Goal: Information Seeking & Learning: Learn about a topic

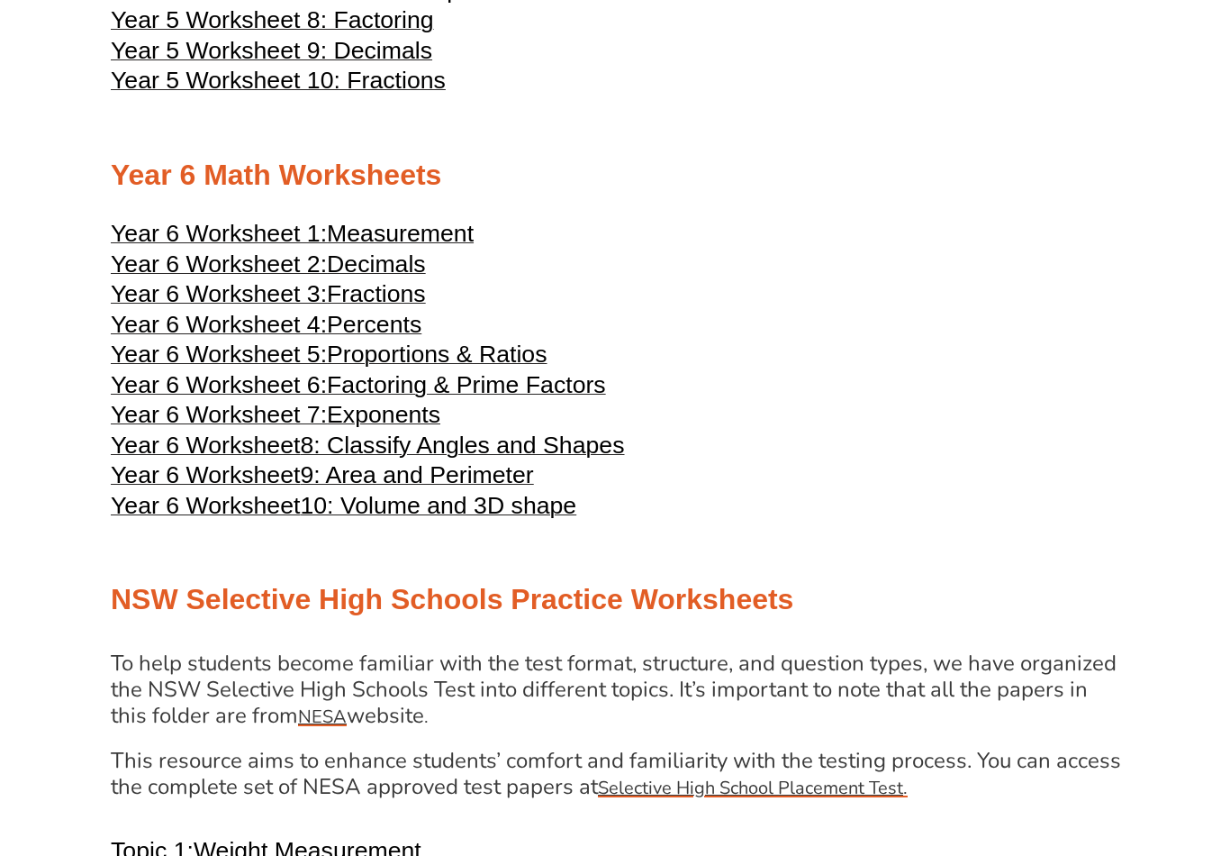
scroll to position [2964, 0]
click at [519, 488] on span "9: Area and Perimeter" at bounding box center [416, 474] width 233 height 27
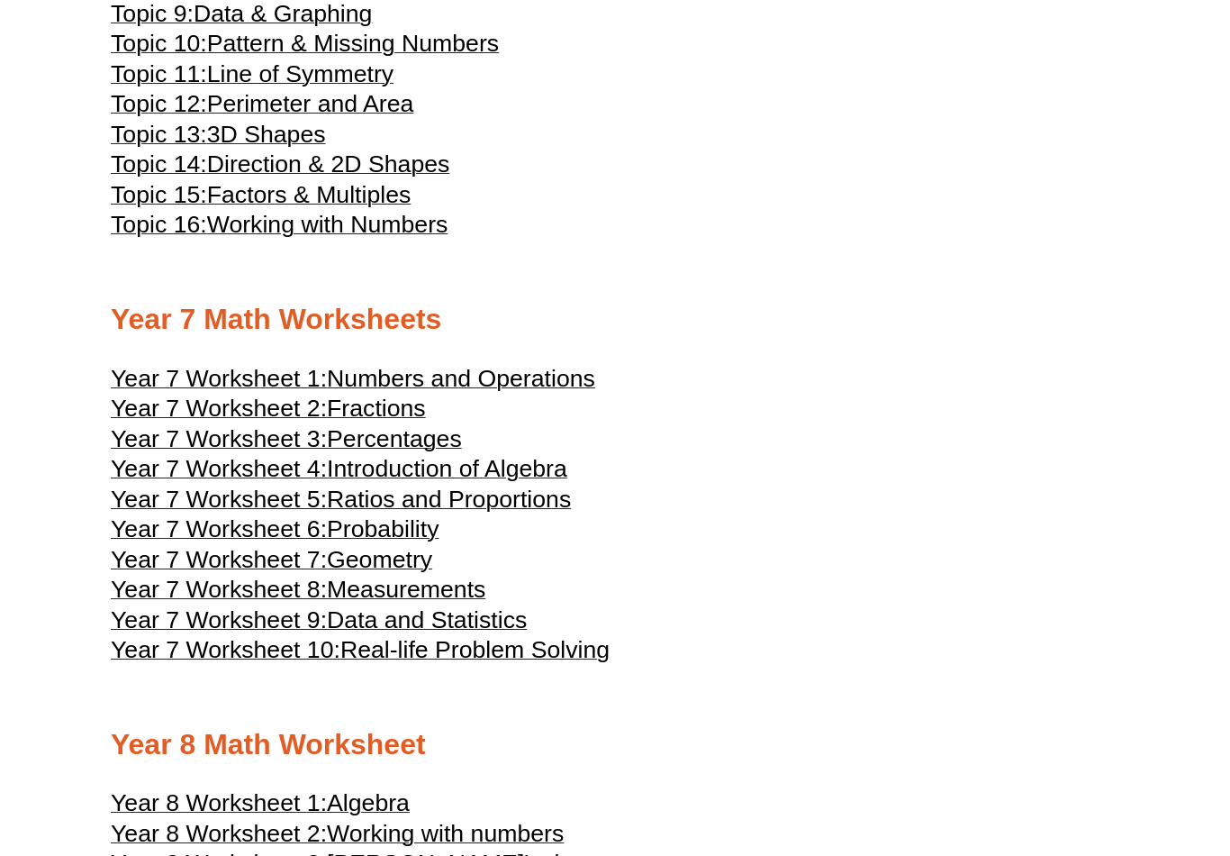
scroll to position [4041, 0]
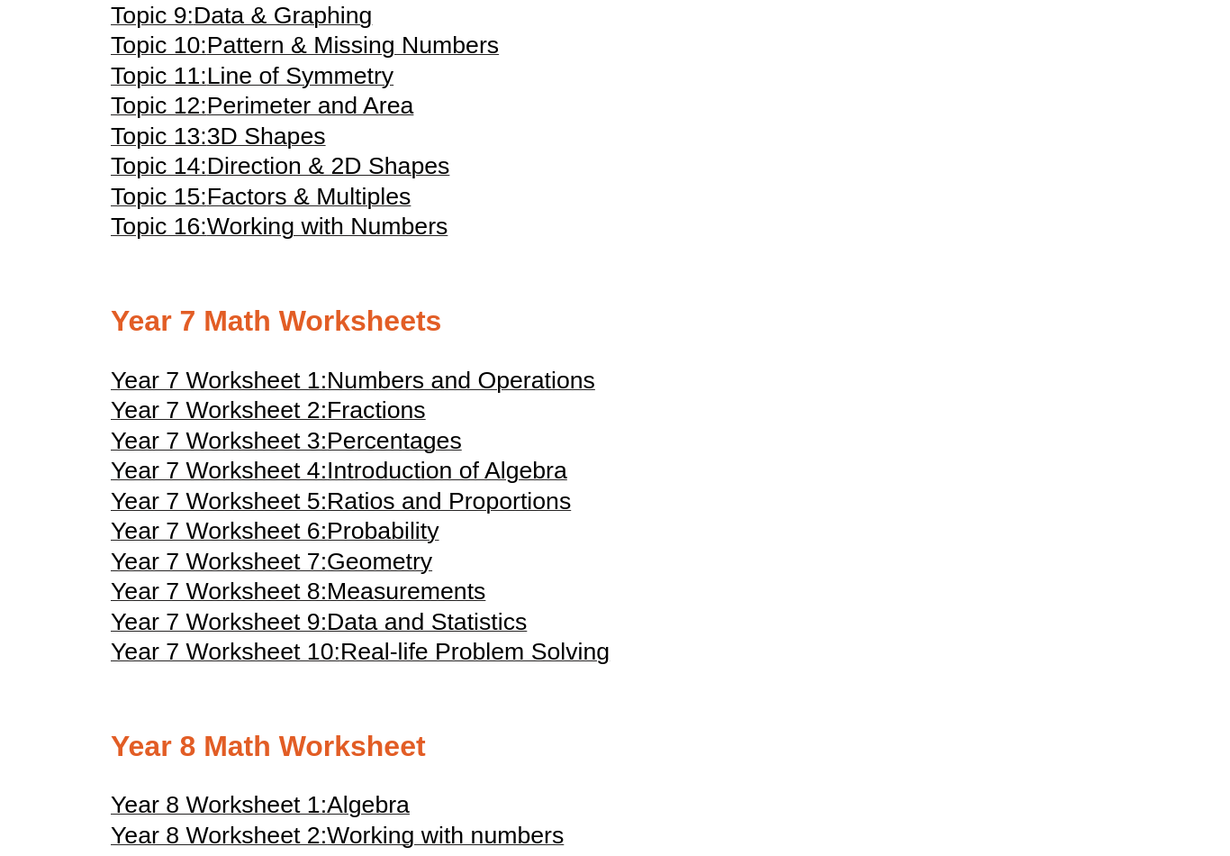
click at [196, 604] on span "Year 7 Worksheet 8:" at bounding box center [219, 590] width 216 height 27
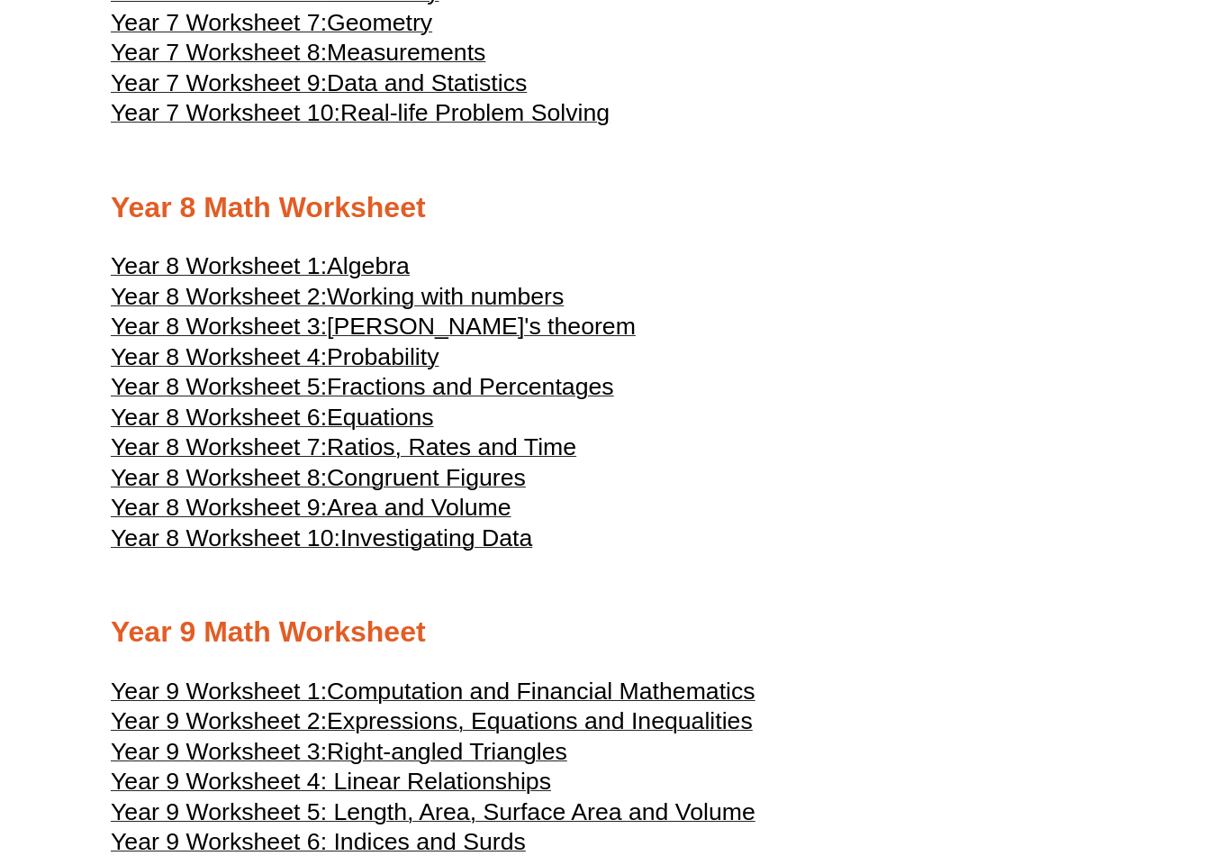
scroll to position [4579, 0]
click at [538, 310] on span "Working with numbers" at bounding box center [445, 296] width 237 height 27
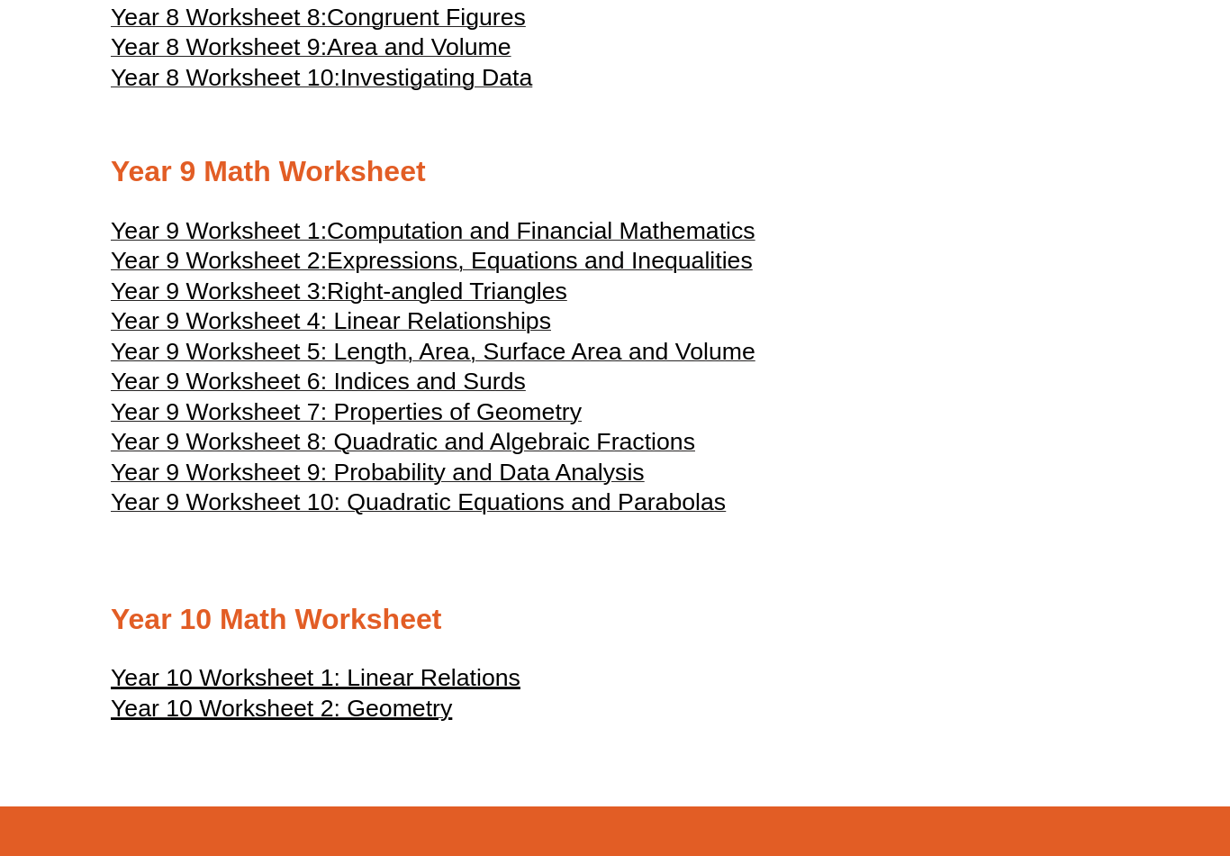
scroll to position [5039, 0]
click at [690, 245] on span "Computation and Financial Mathematics" at bounding box center [541, 231] width 429 height 27
click at [527, 335] on span "Year 9 Worksheet 4: Linear Relationships" at bounding box center [331, 321] width 440 height 27
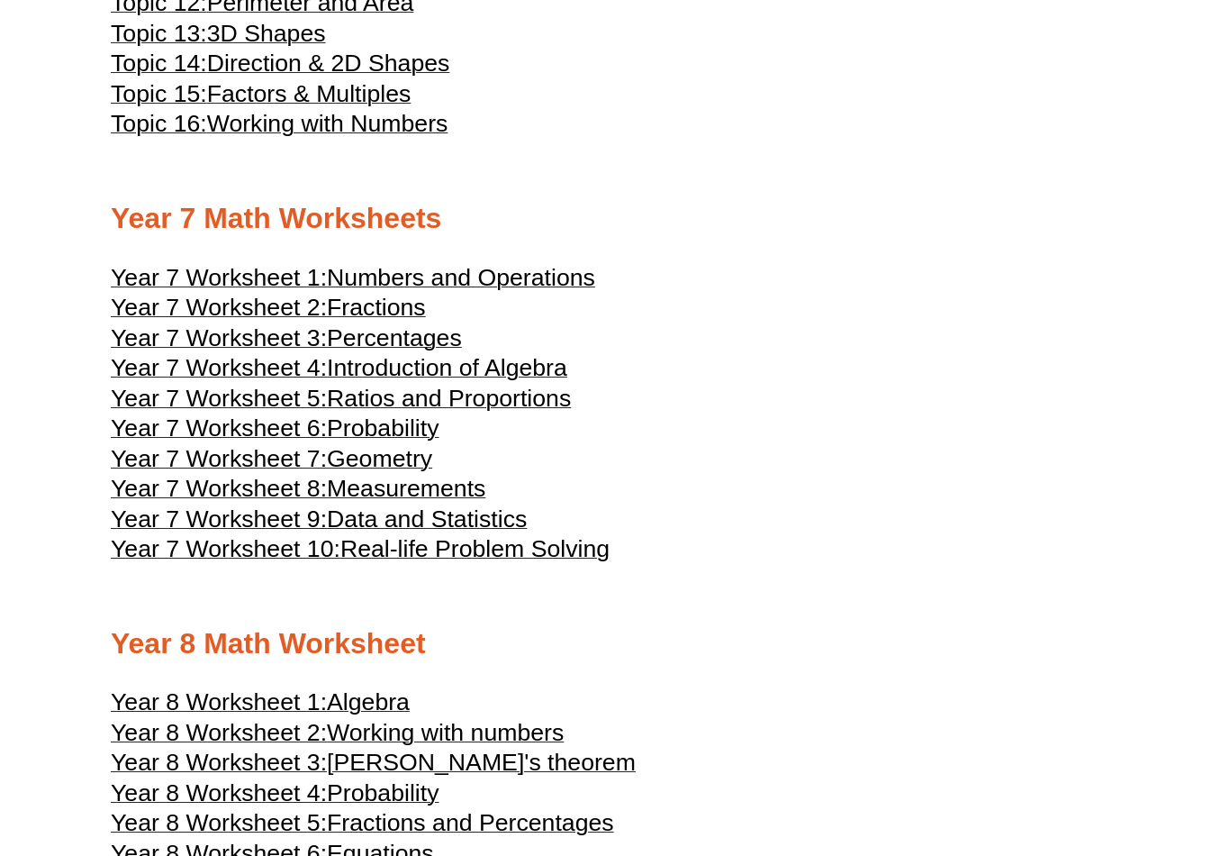
scroll to position [4167, 0]
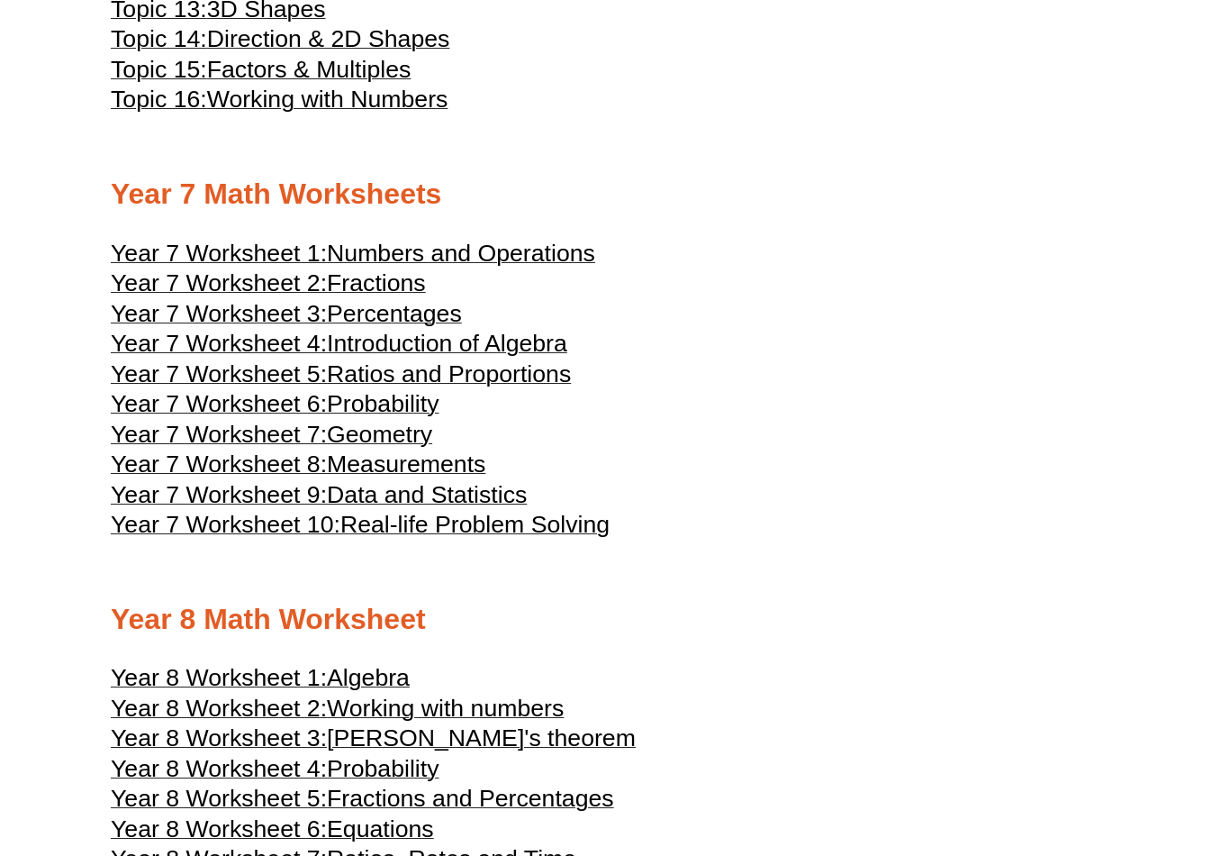
click at [486, 509] on span "Data and Statistics" at bounding box center [427, 495] width 200 height 27
click at [560, 537] on span "Real-life Problem Solving" at bounding box center [474, 525] width 269 height 27
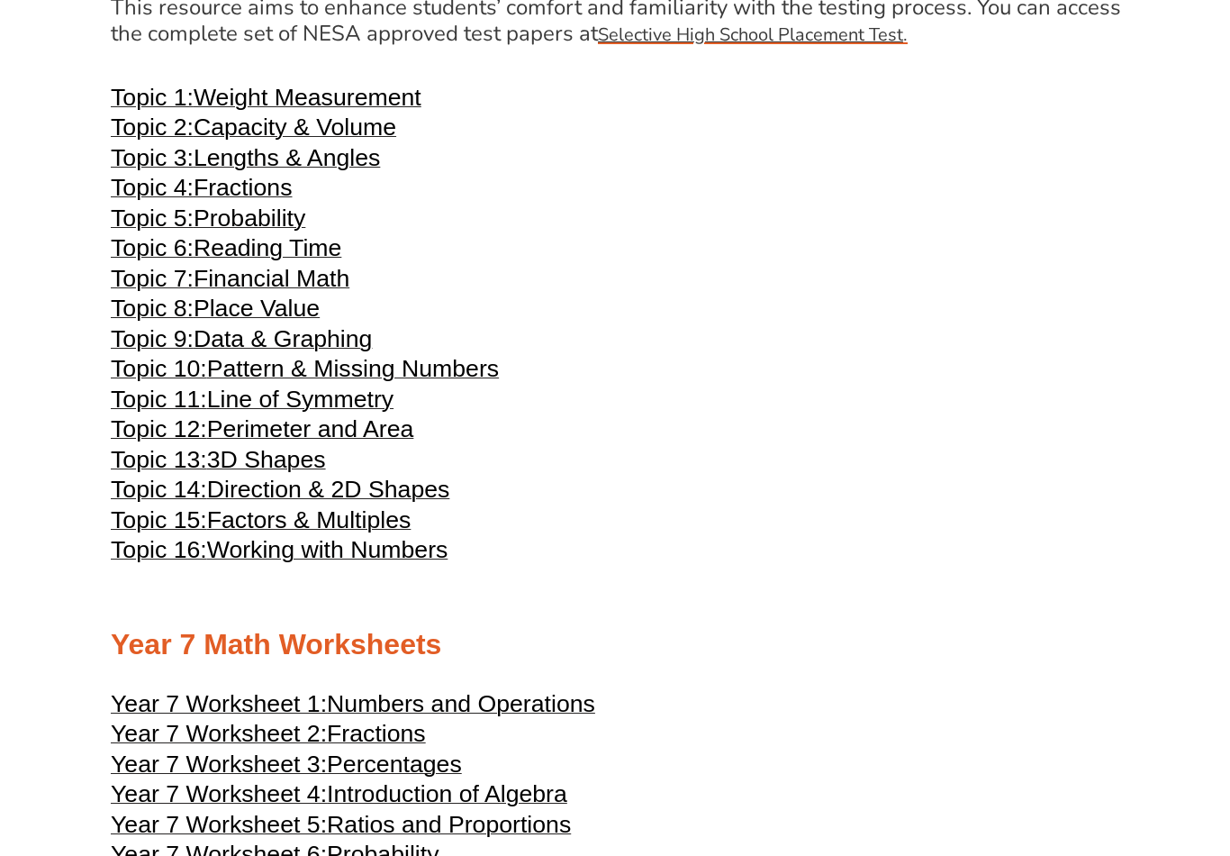
scroll to position [3662, 0]
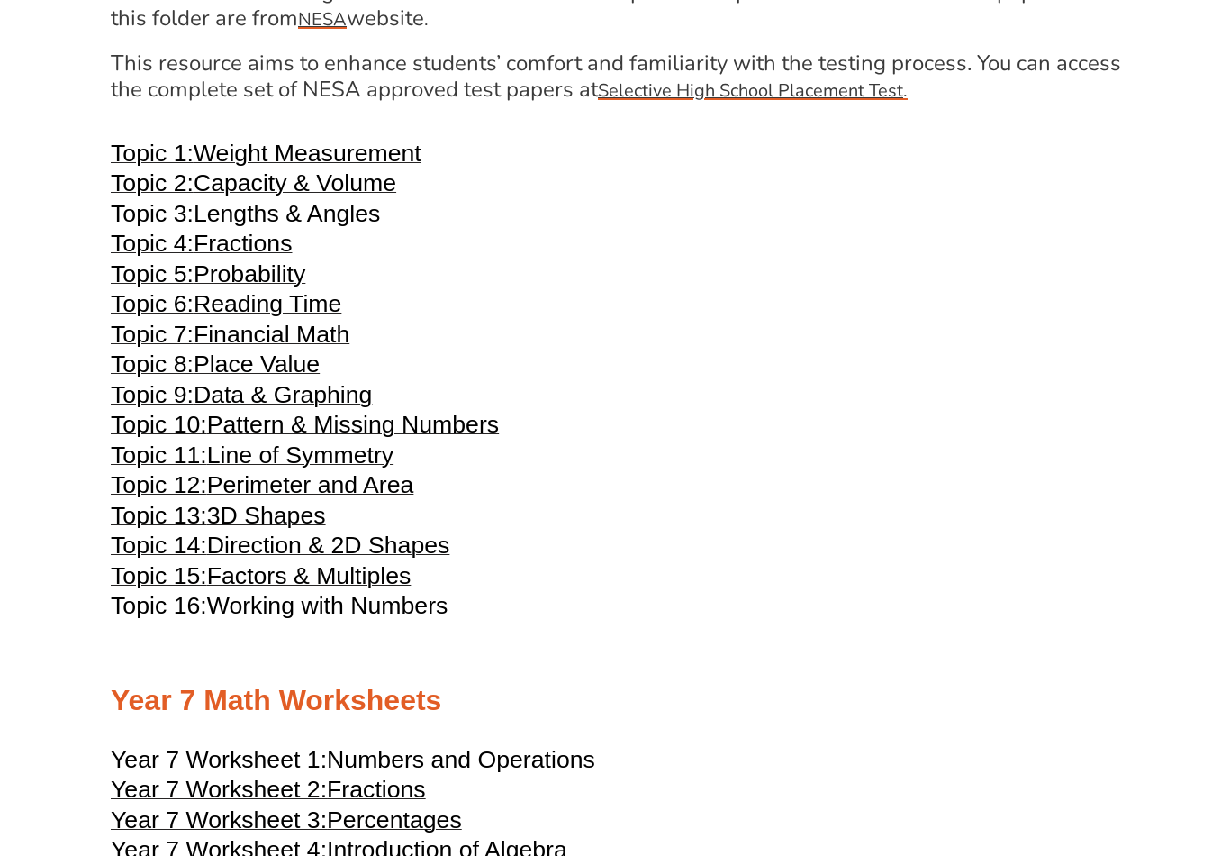
click at [427, 558] on span "Direction & 2D Shapes" at bounding box center [328, 544] width 243 height 27
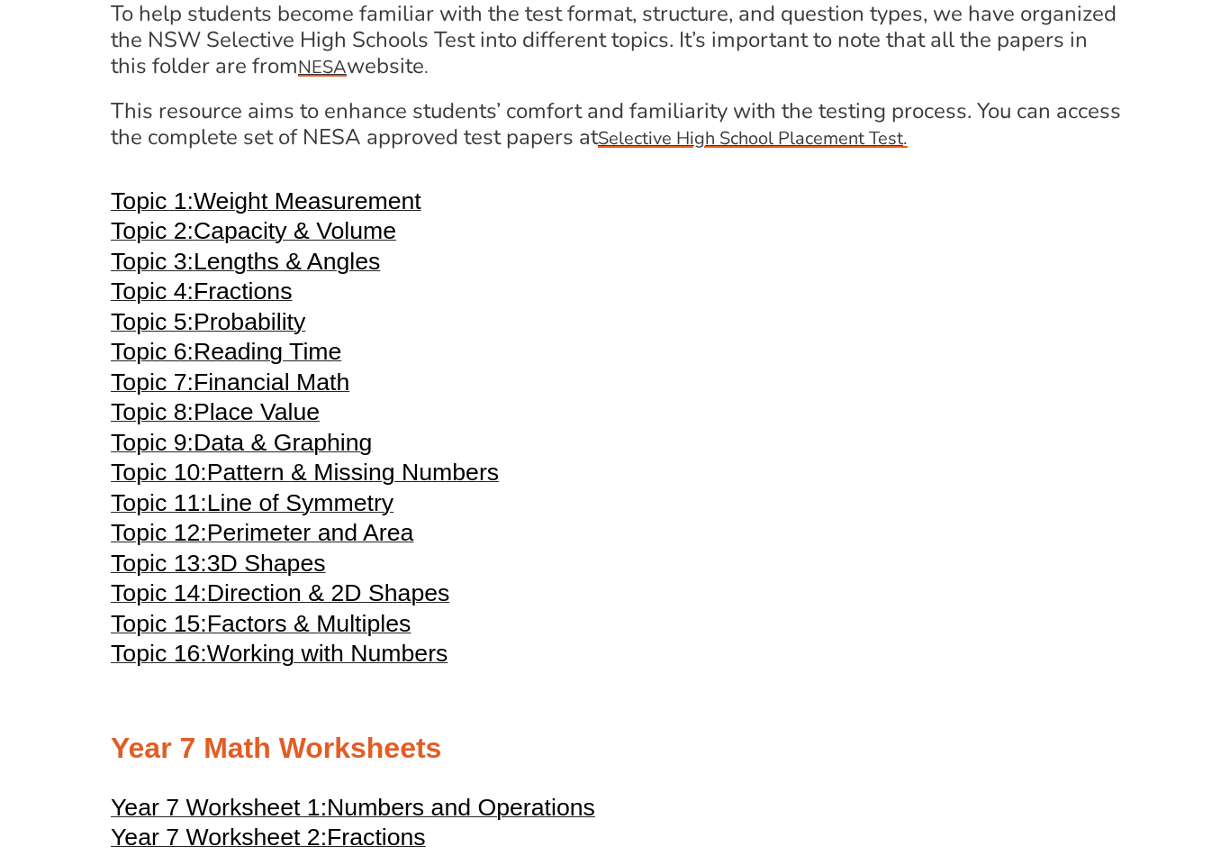
scroll to position [3545, 0]
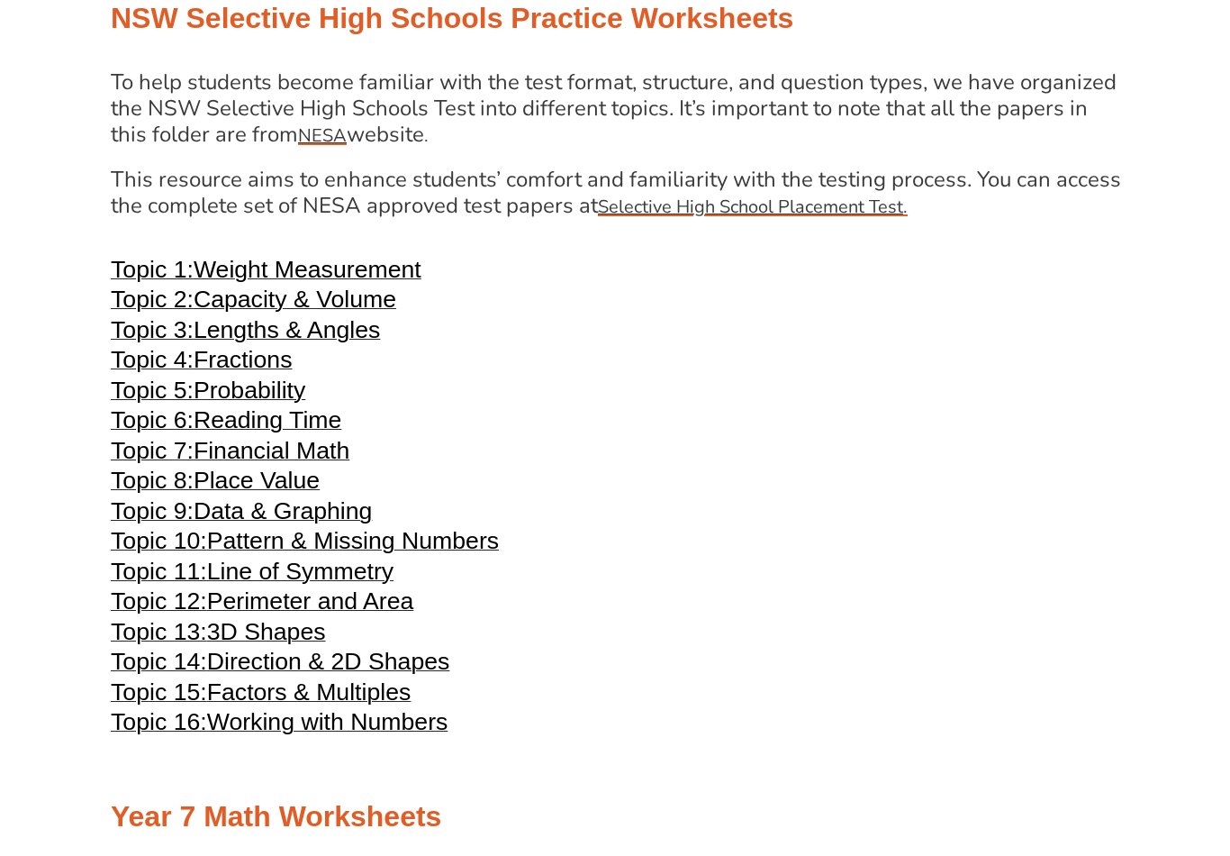
click at [355, 343] on span "Lengths & Angles" at bounding box center [287, 329] width 186 height 27
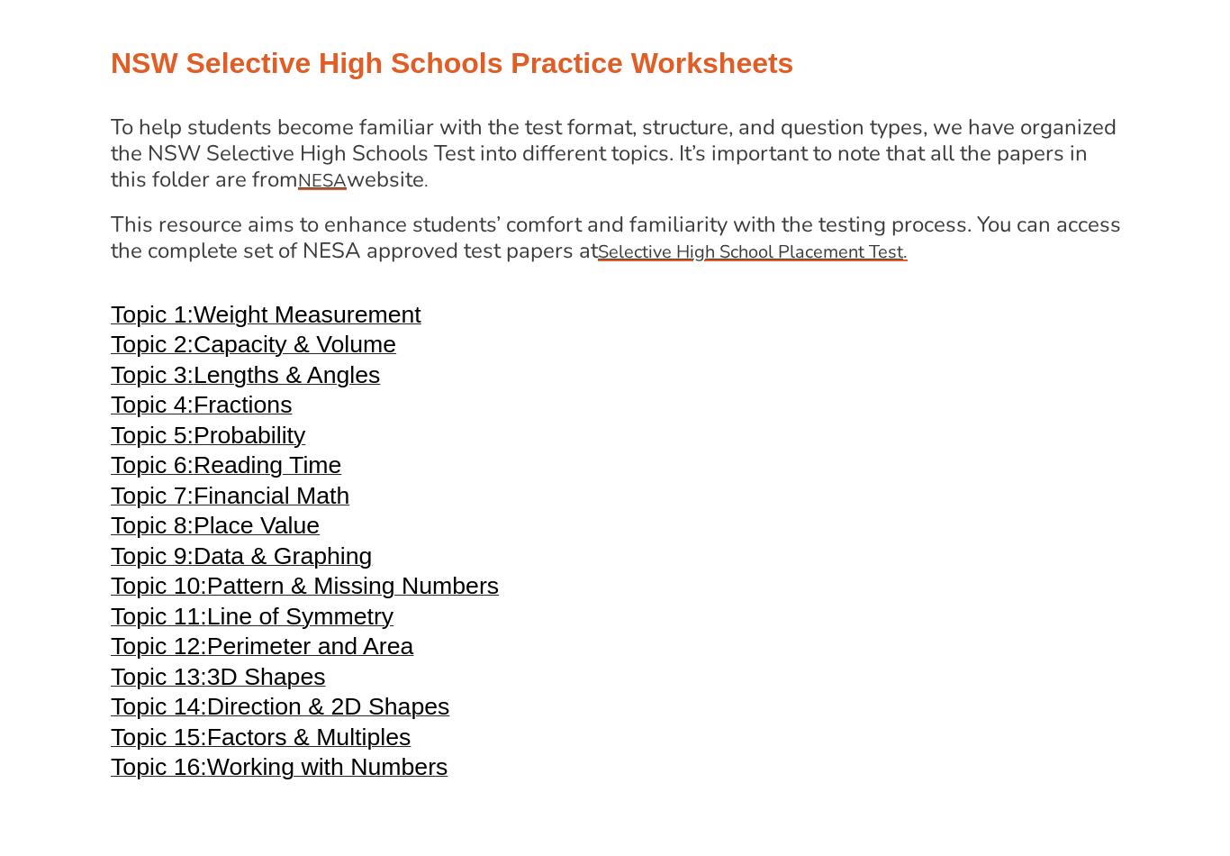
scroll to position [3544, 0]
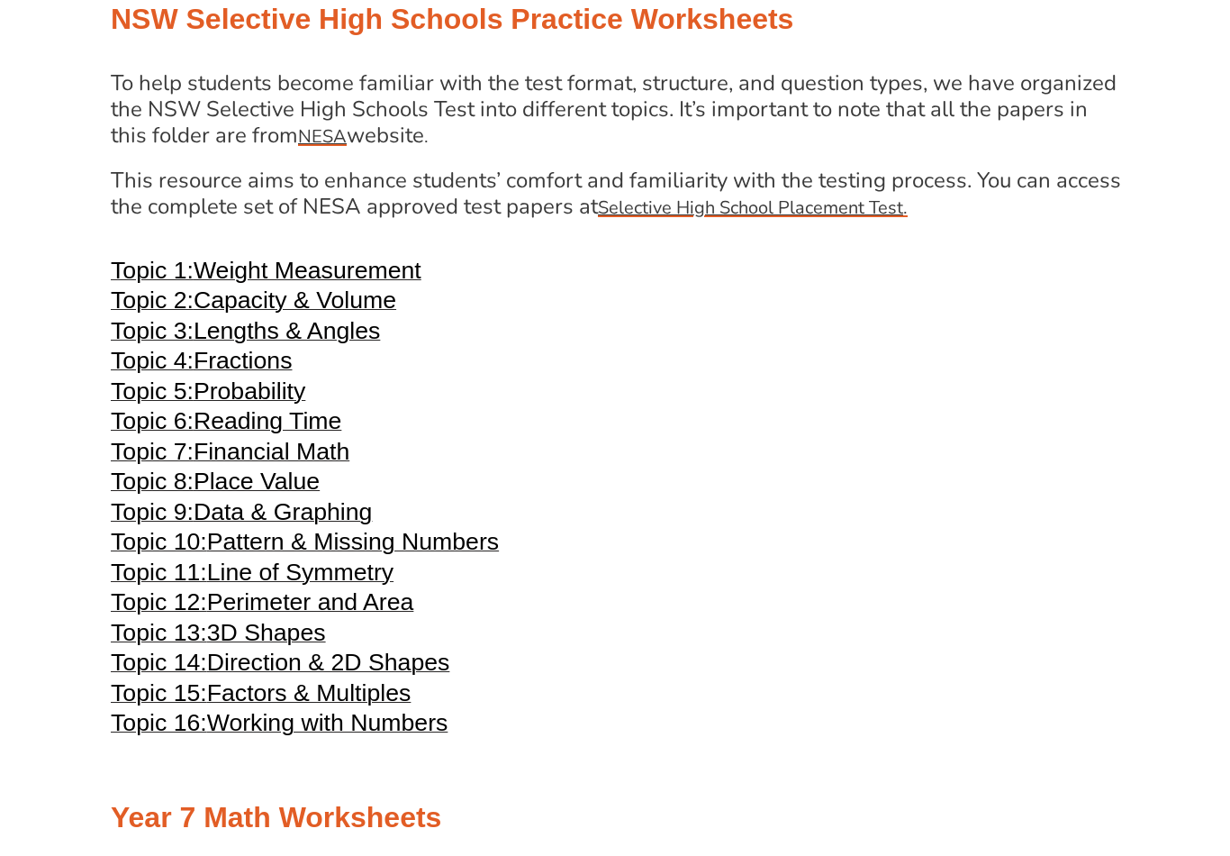
click at [373, 585] on span "Line of Symmetry" at bounding box center [300, 571] width 186 height 27
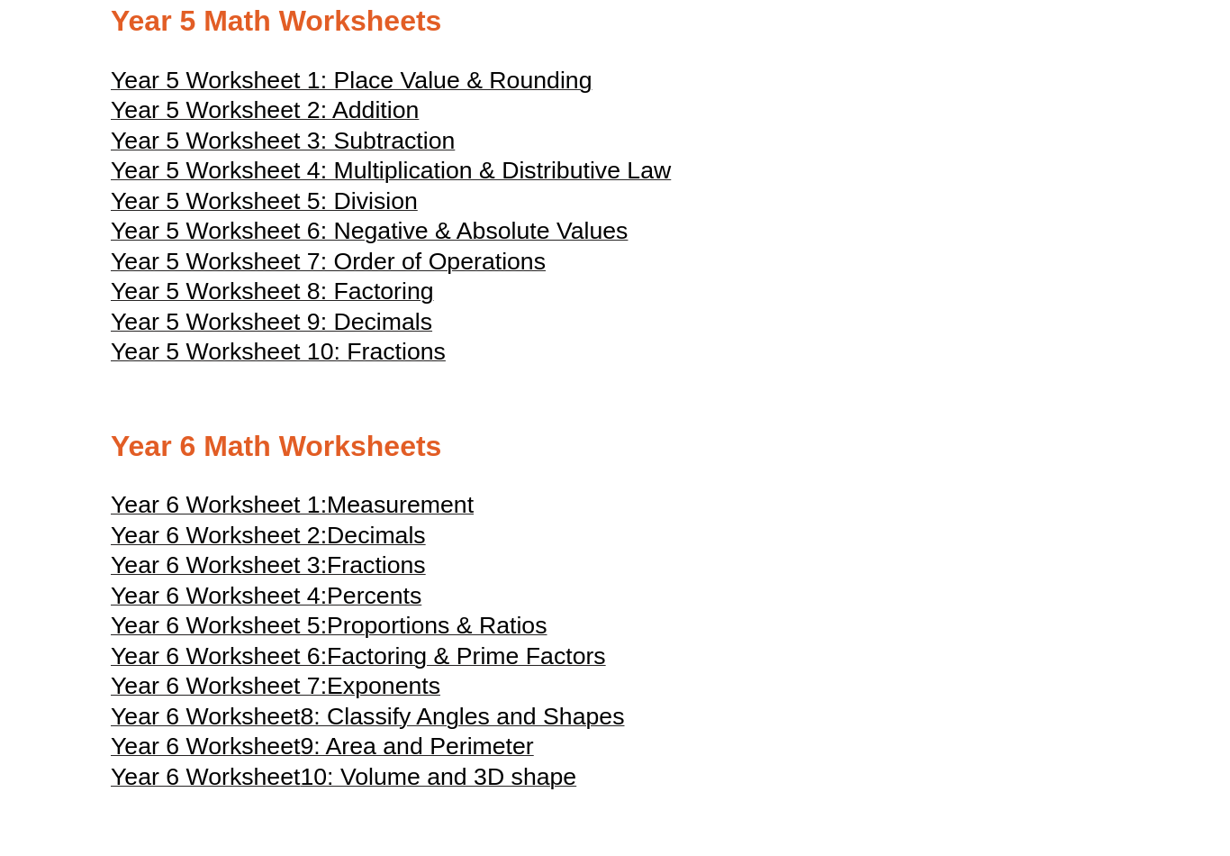
scroll to position [2709, 0]
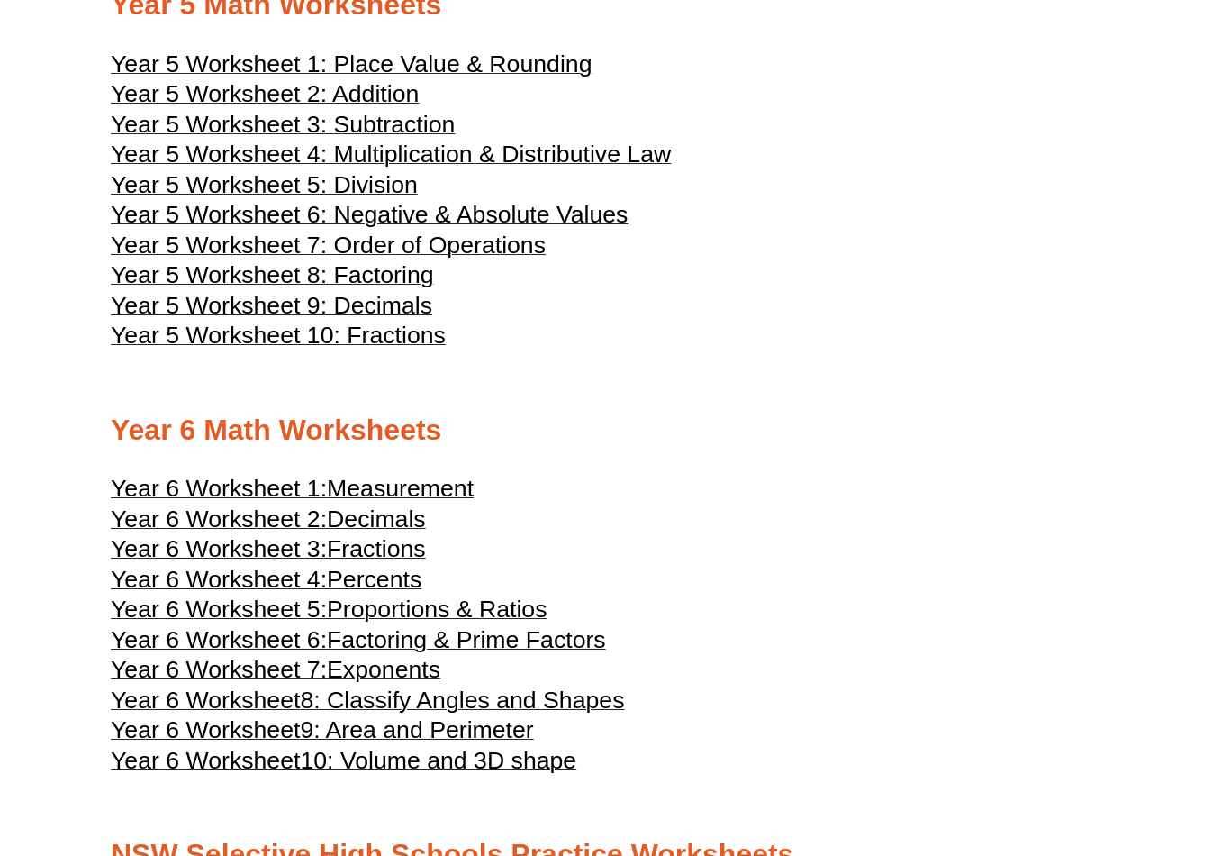
click at [414, 683] on span "Exponents" at bounding box center [383, 669] width 113 height 27
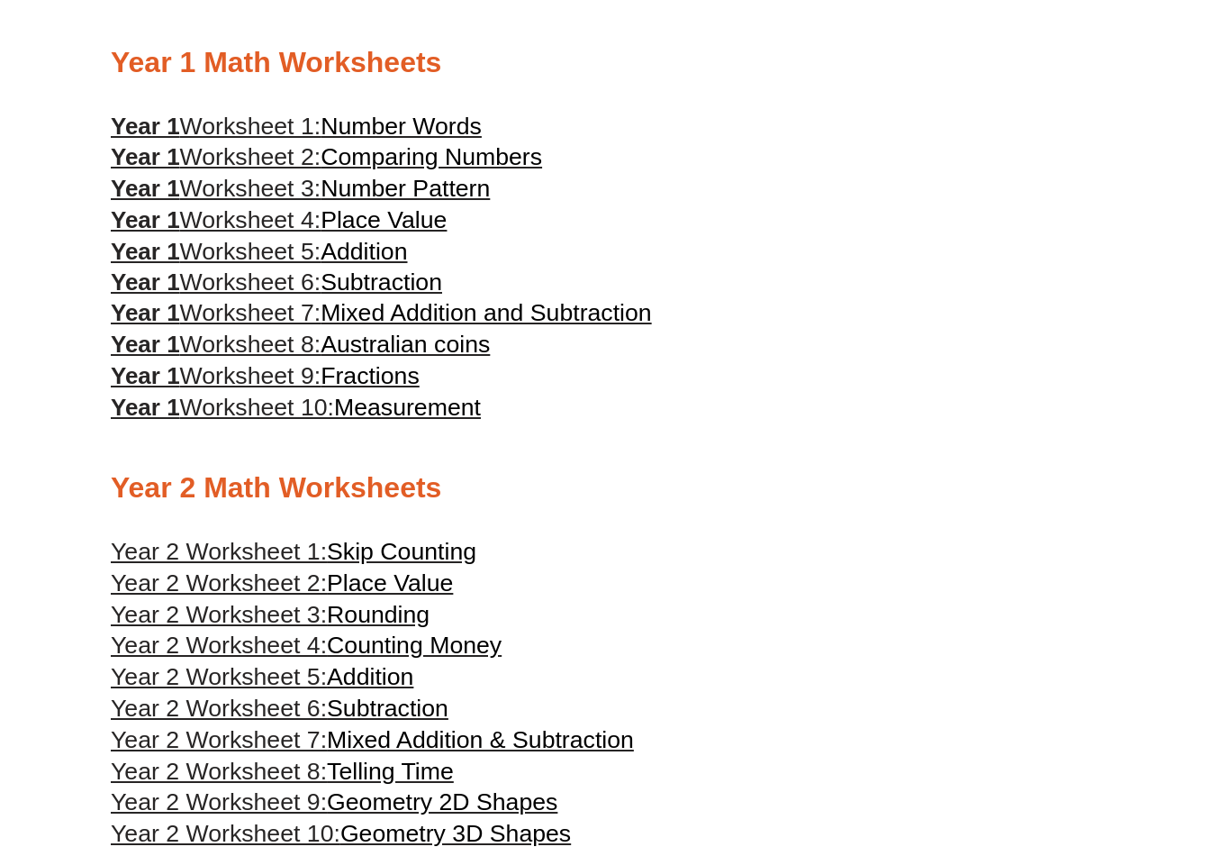
scroll to position [934, 0]
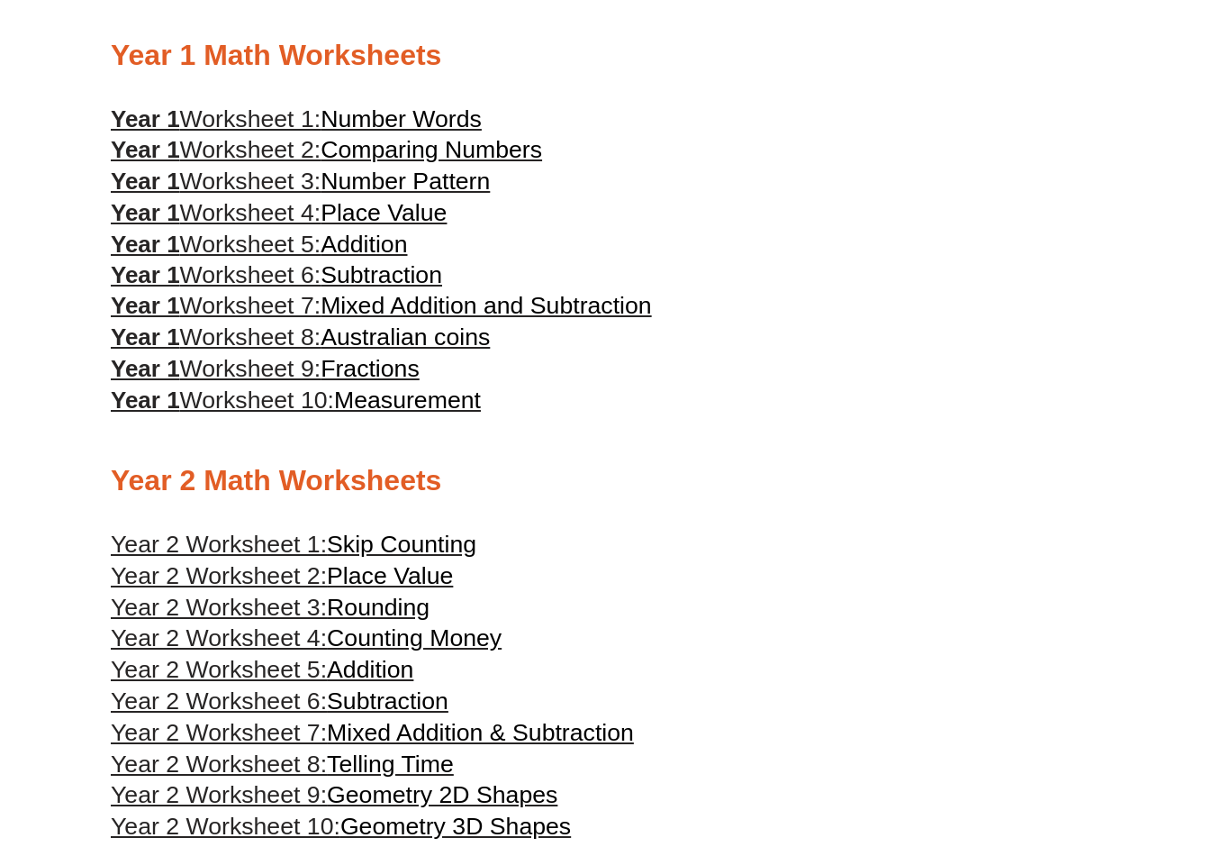
click at [475, 344] on span "Australian coins" at bounding box center [405, 337] width 169 height 27
click at [146, 409] on link "Year 1 Worksheet 10: Measurement" at bounding box center [296, 400] width 370 height 27
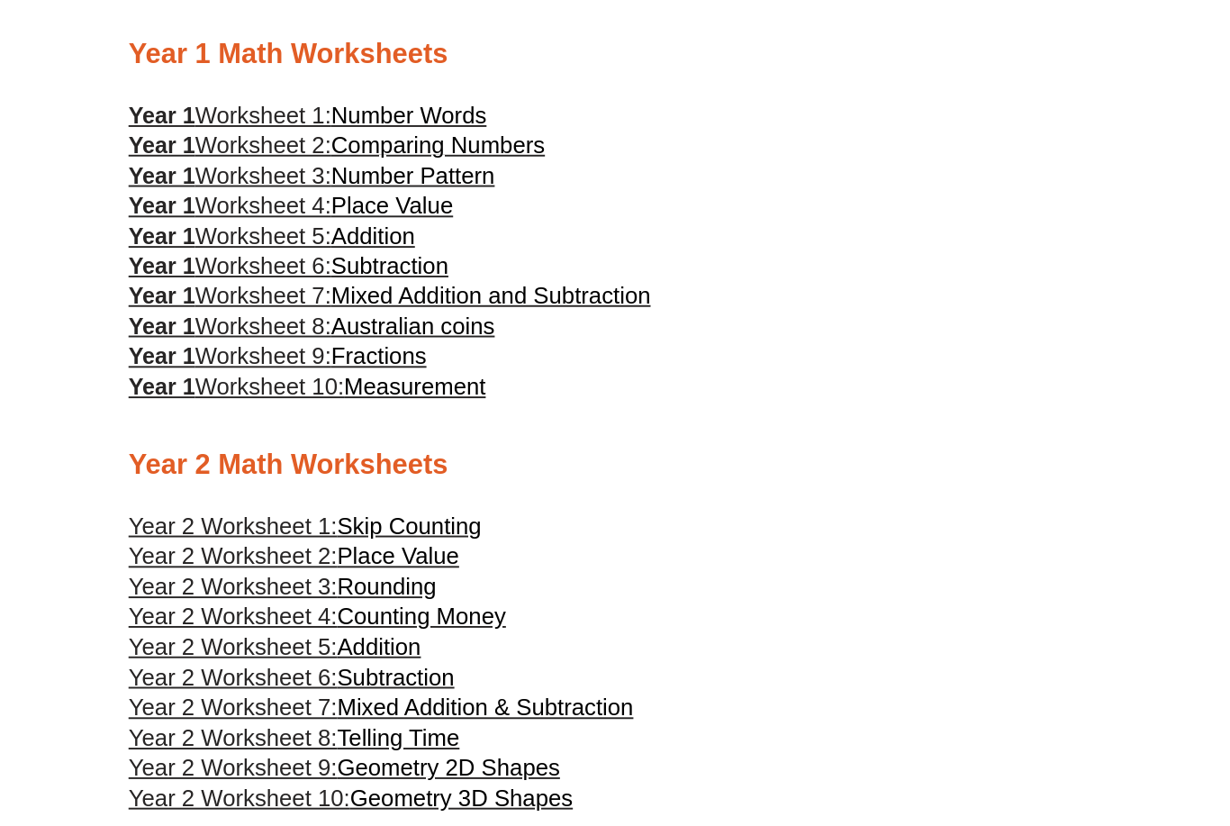
scroll to position [949, 0]
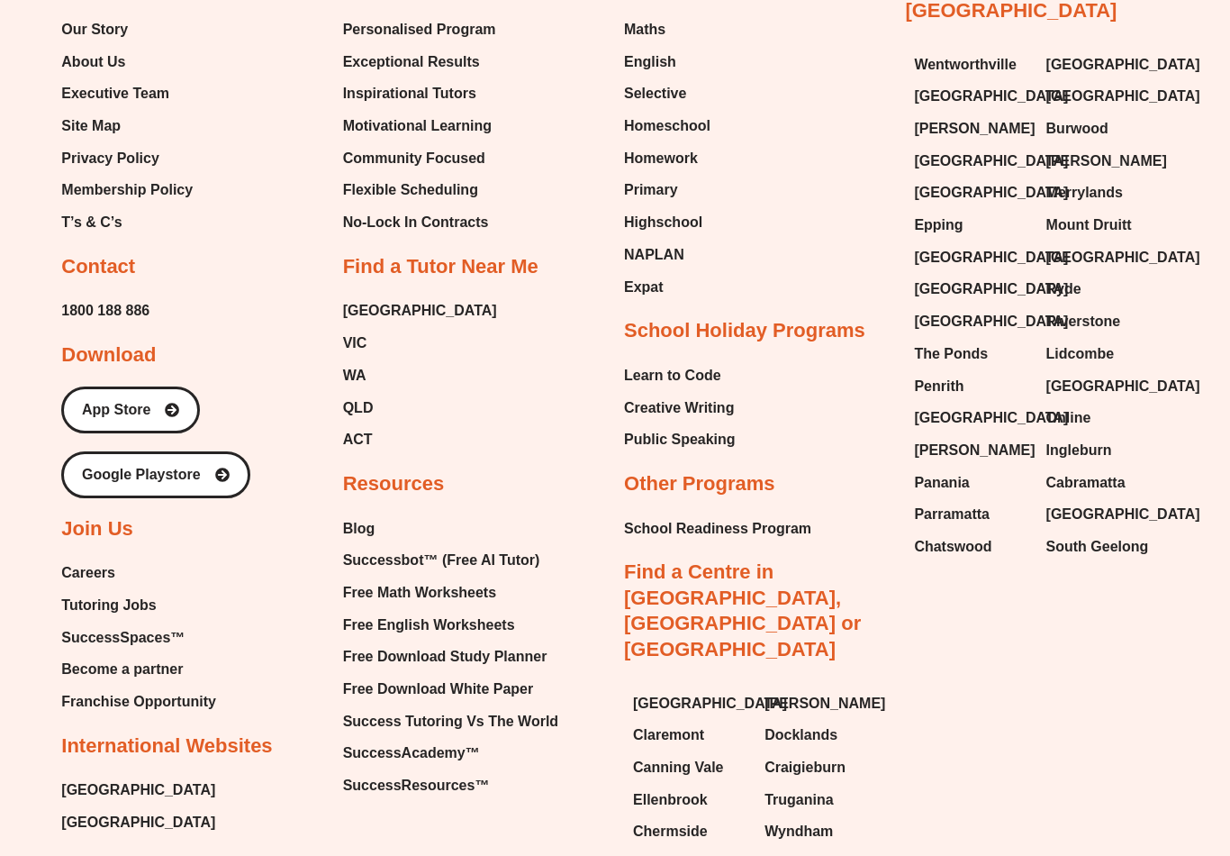
scroll to position [5381, 0]
click at [366, 611] on span "Free English Worksheets" at bounding box center [429, 624] width 172 height 27
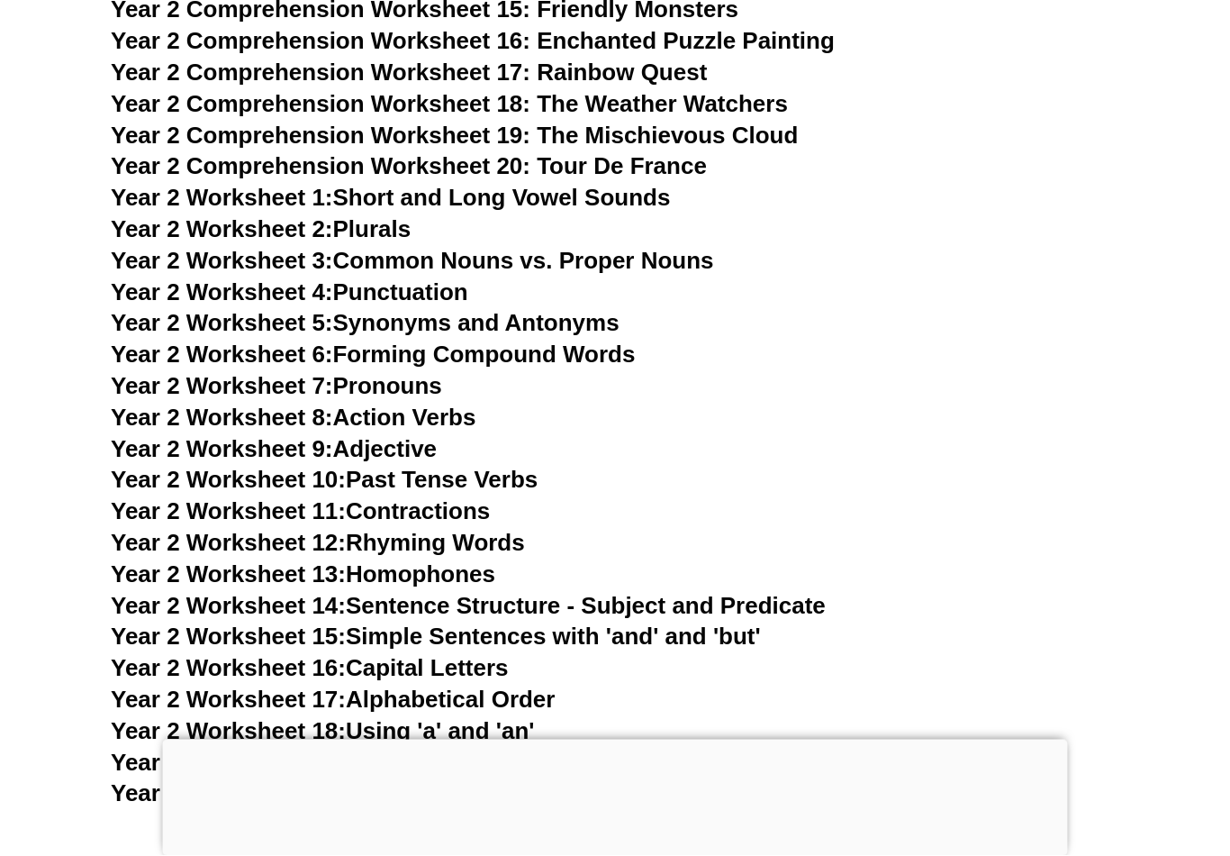
scroll to position [4864, 0]
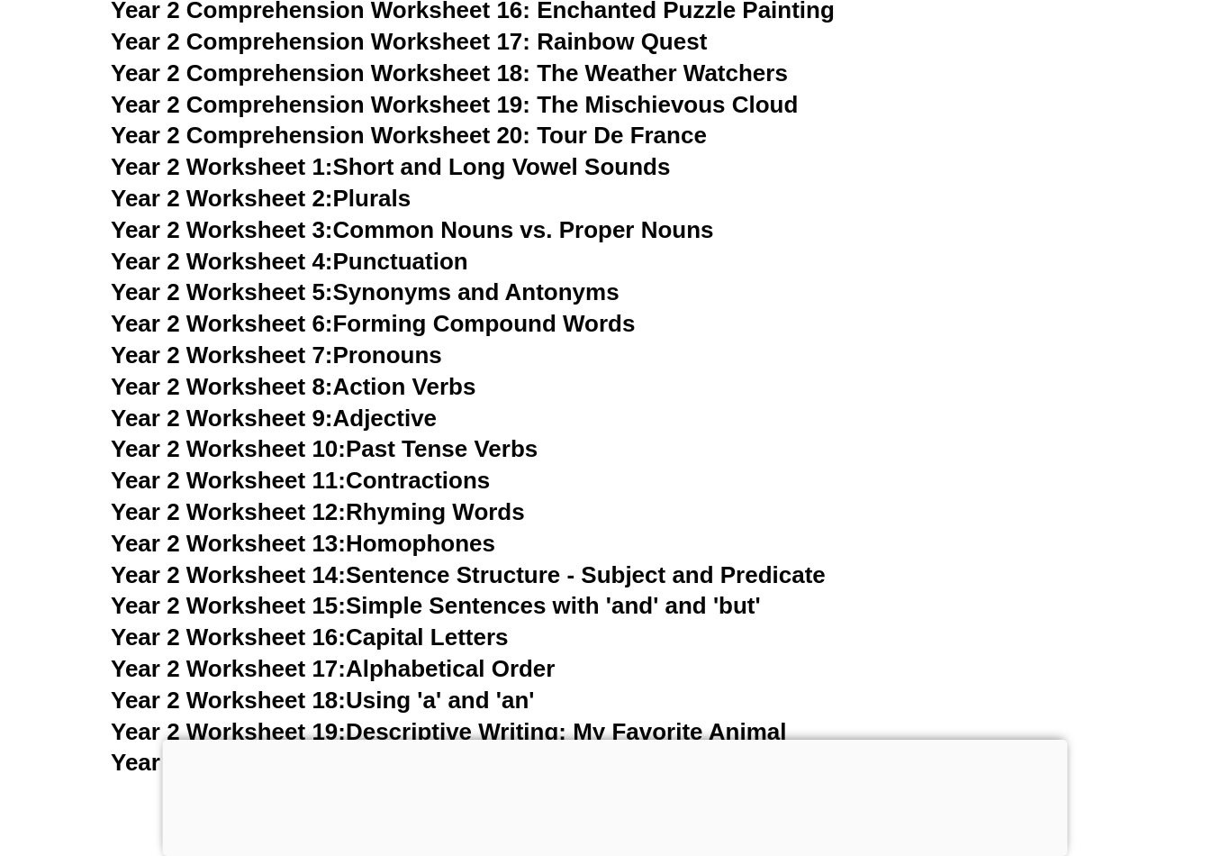
click at [744, 592] on link "Year 2 Worksheet 15: Simple Sentences with 'and' and 'but'" at bounding box center [436, 605] width 650 height 27
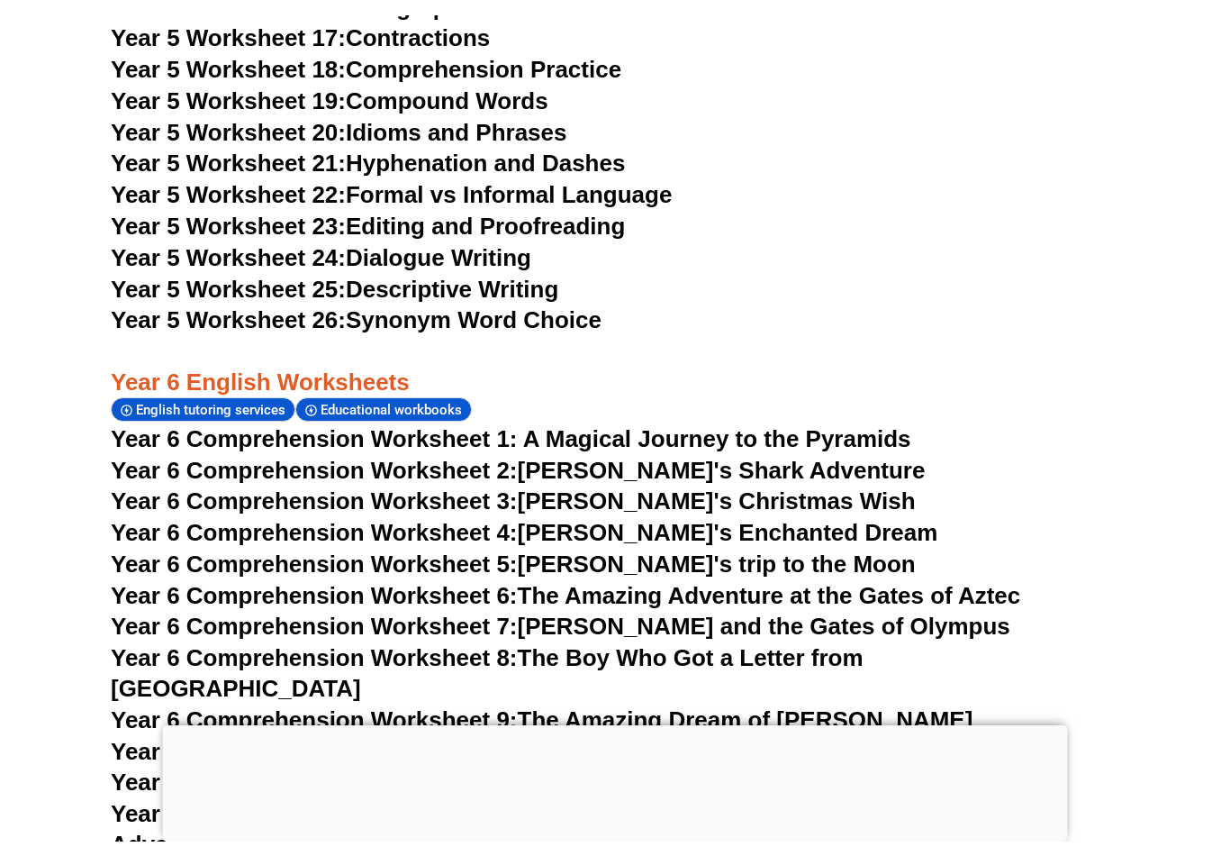
scroll to position [4863, 0]
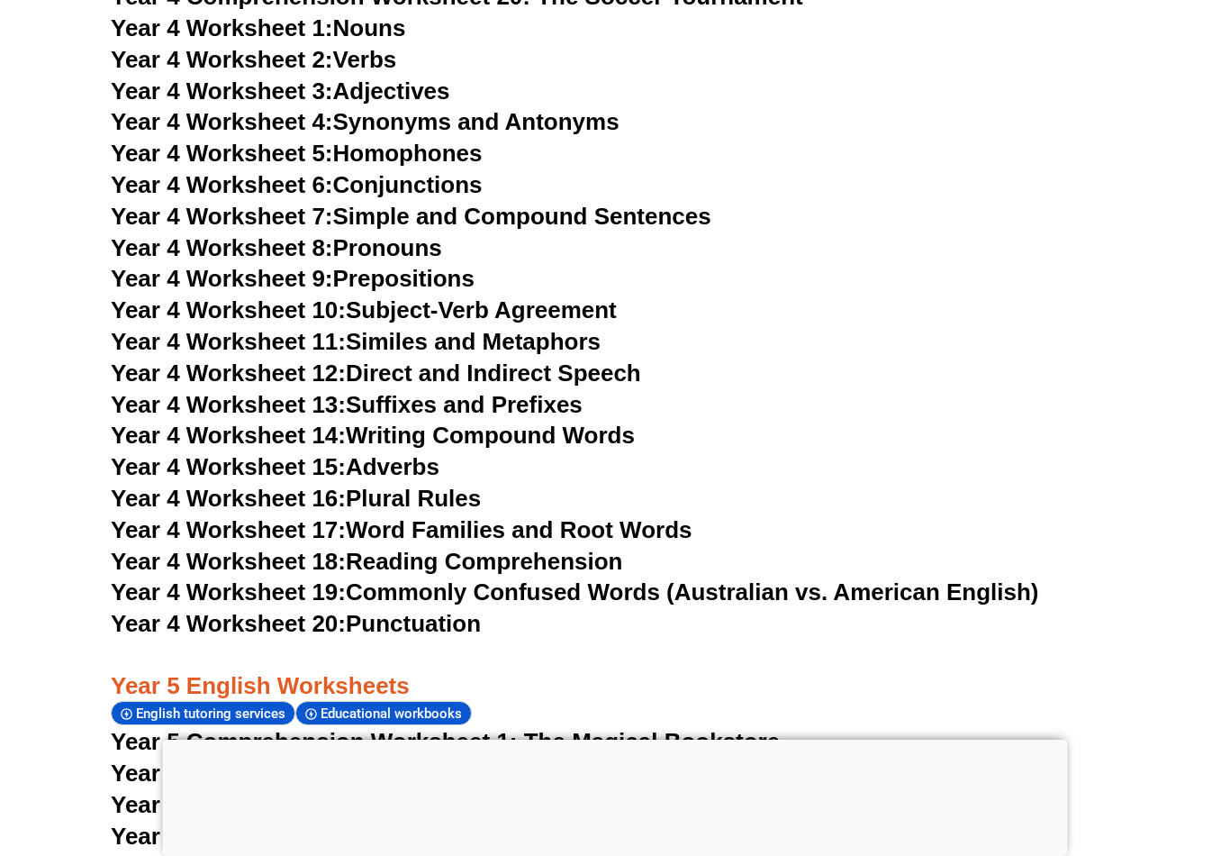
scroll to position [8008, 0]
click at [583, 549] on link "Year 4 Worksheet 18: Reading Comprehension" at bounding box center [367, 562] width 512 height 27
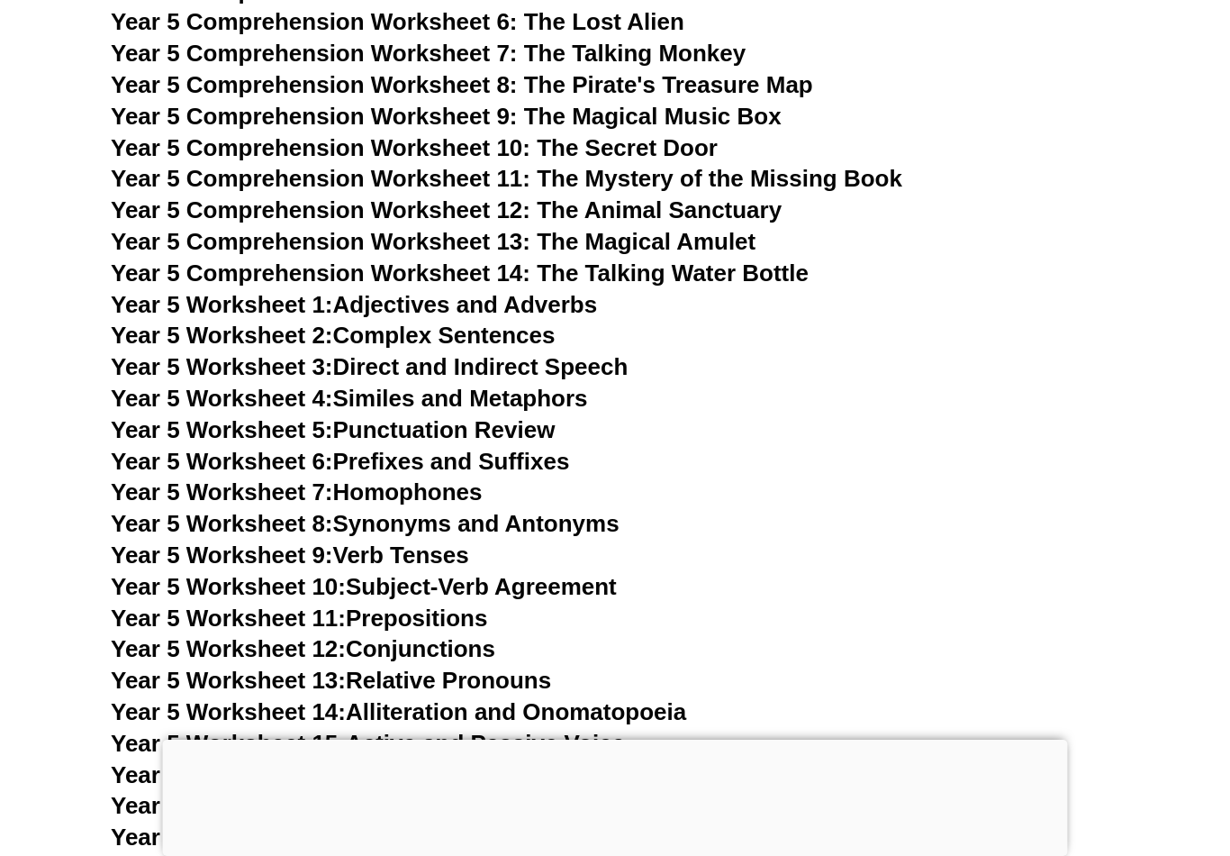
scroll to position [8875, 0]
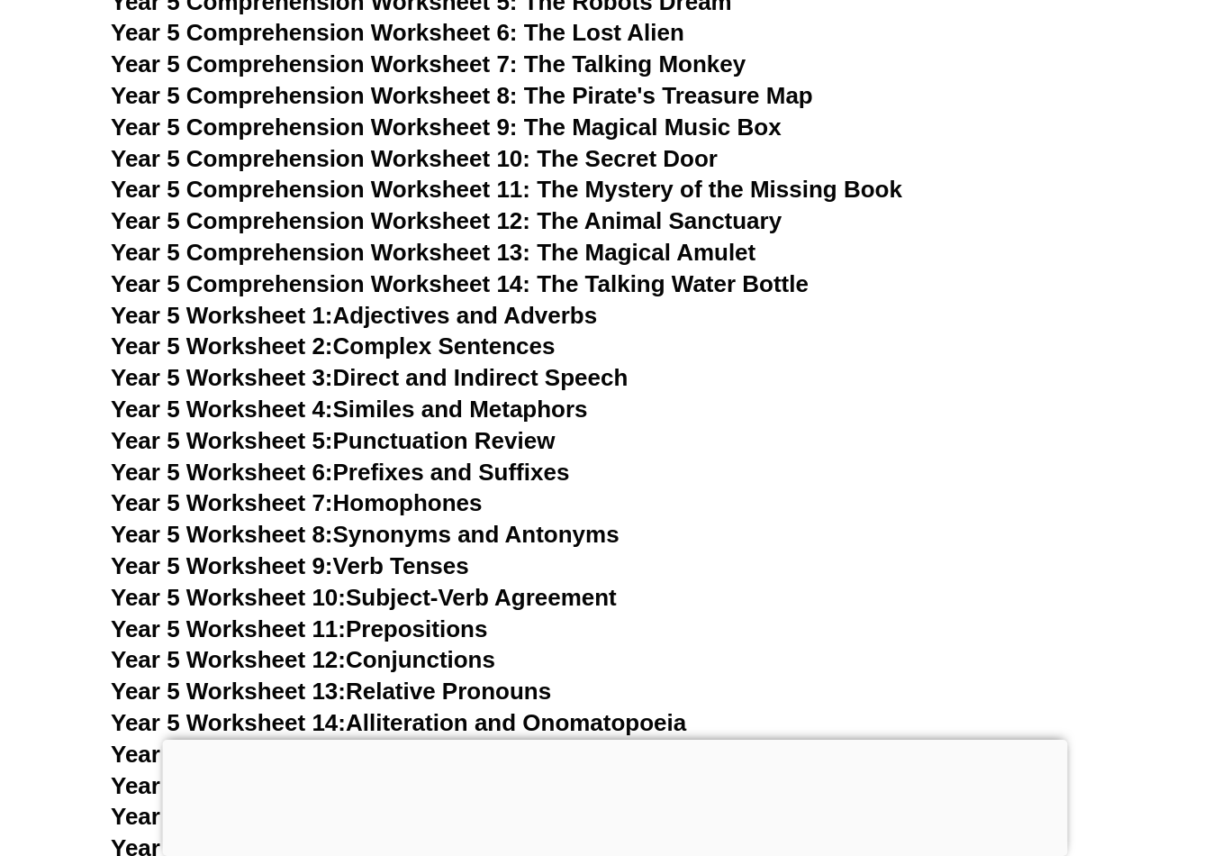
click at [522, 332] on link "Year 5 Worksheet 2: Complex Sentences" at bounding box center [333, 345] width 444 height 27
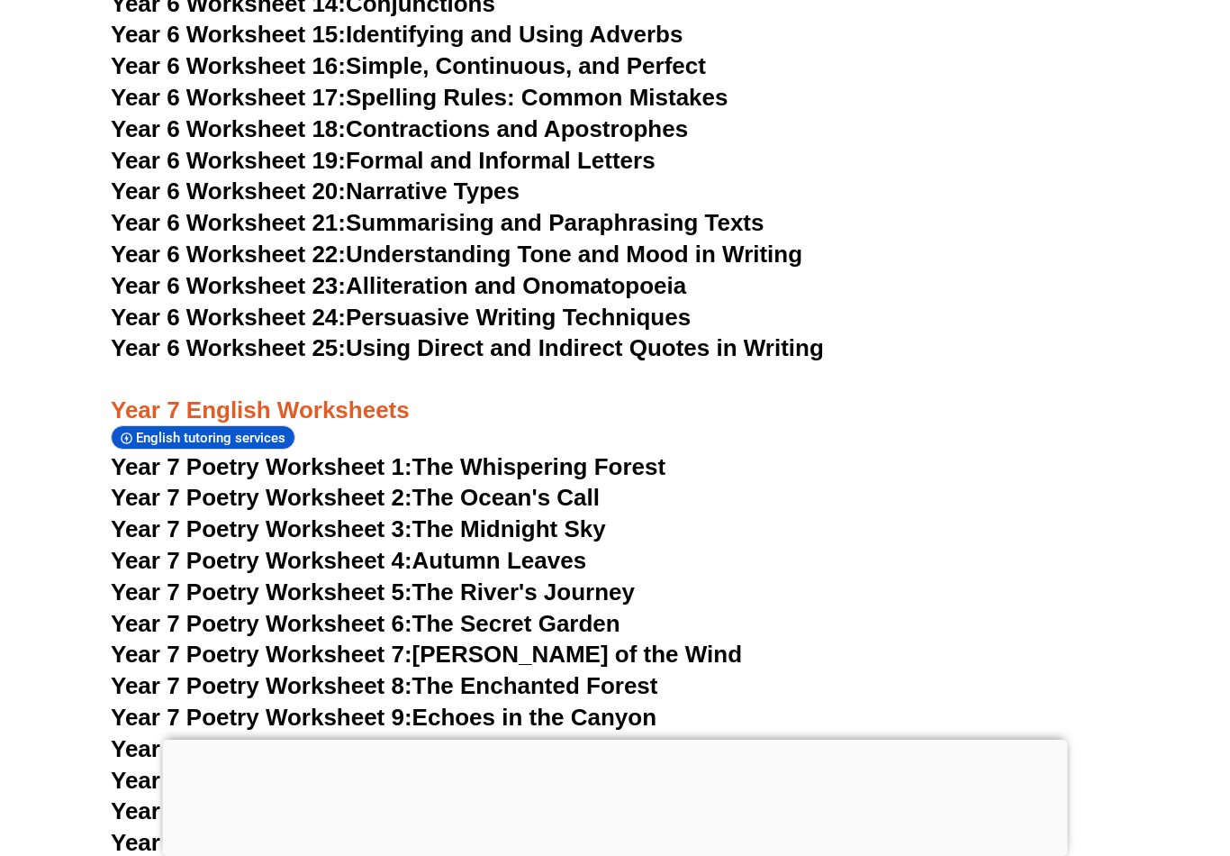
scroll to position [11026, 0]
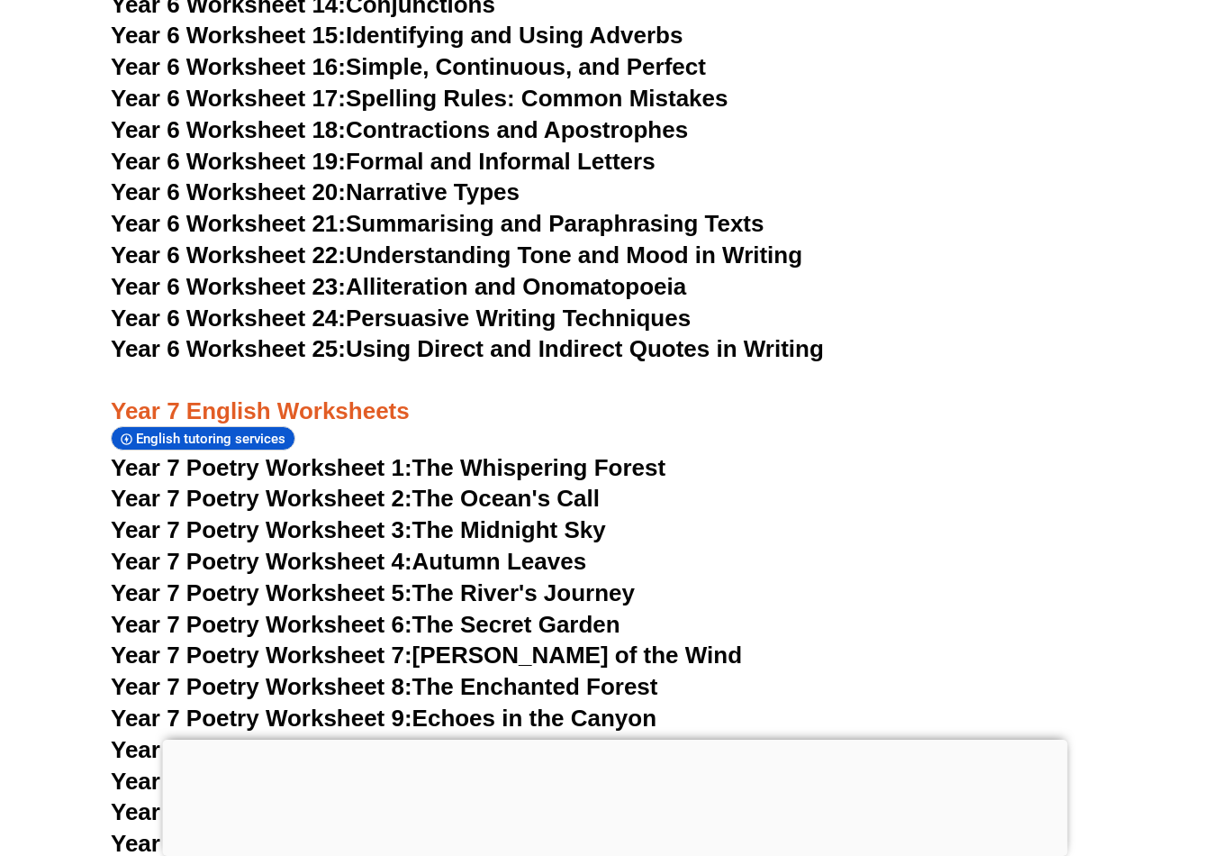
click at [655, 454] on link "Year 7 Poetry Worksheet 1: The Whispering Forest" at bounding box center [388, 467] width 555 height 27
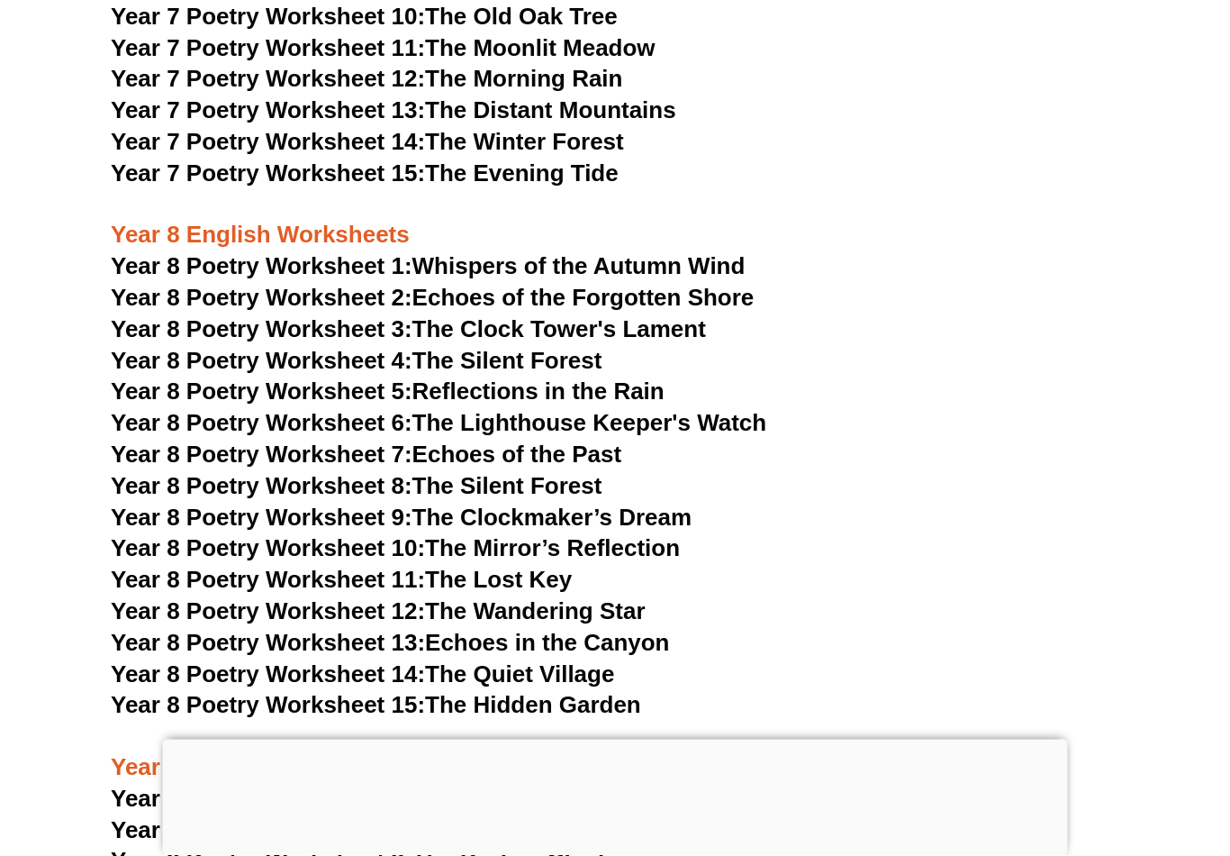
scroll to position [11760, 0]
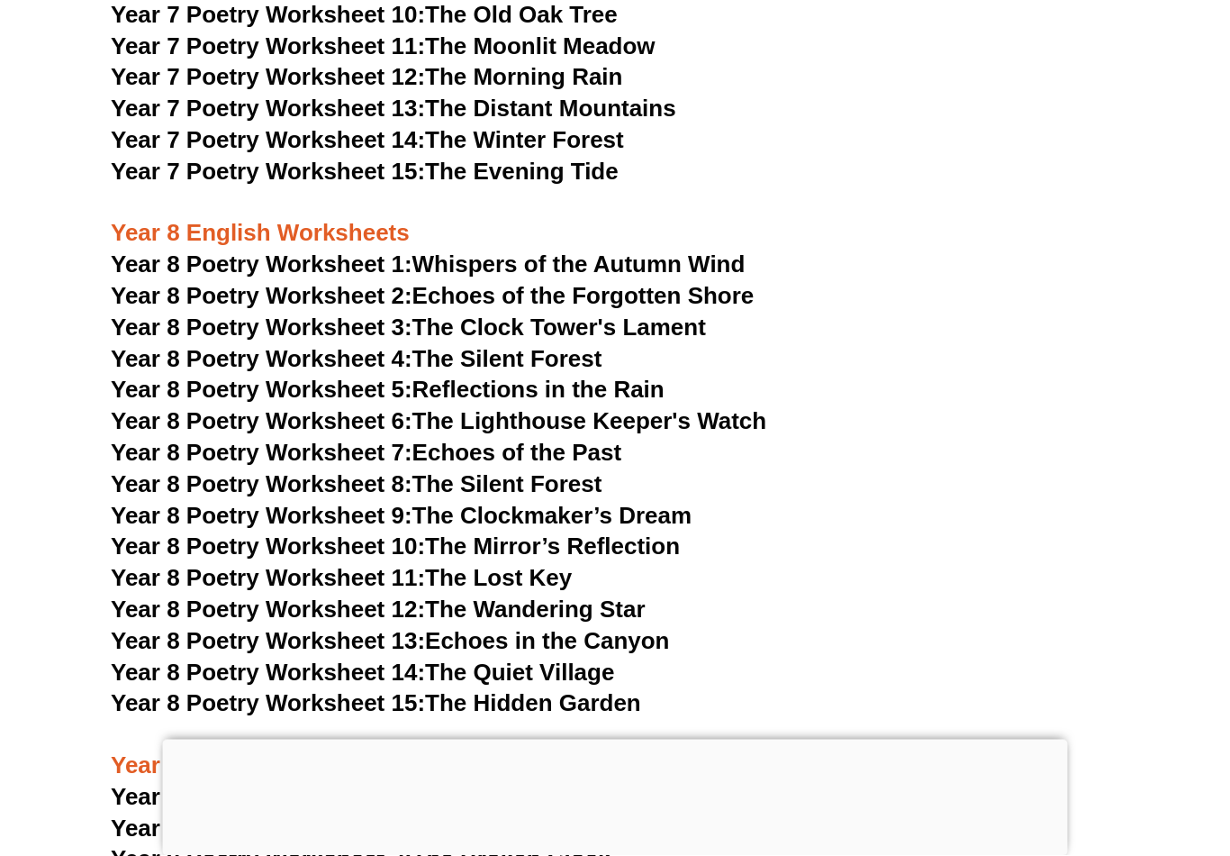
click at [175, 690] on span "Year 8 Poetry Worksheet 15:" at bounding box center [268, 703] width 314 height 27
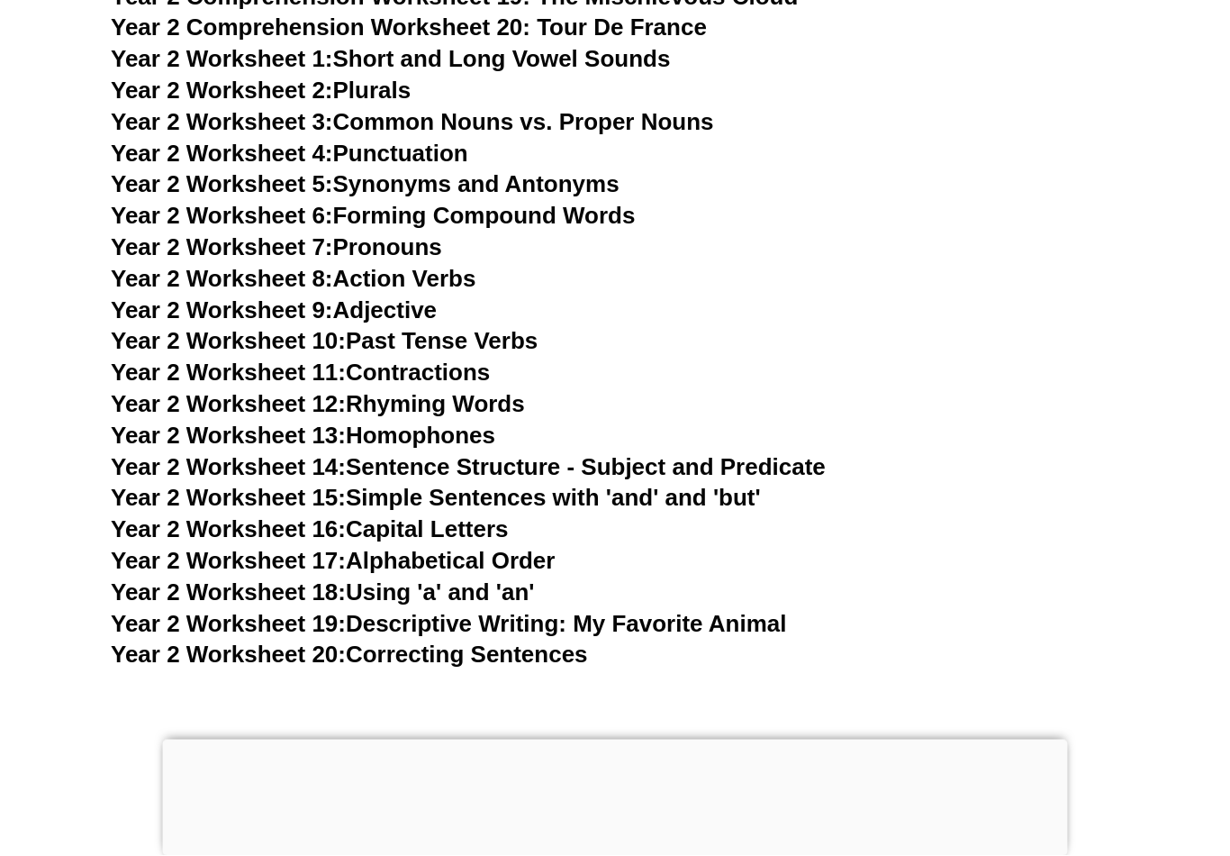
scroll to position [4947, 0]
